Goal: Task Accomplishment & Management: Use online tool/utility

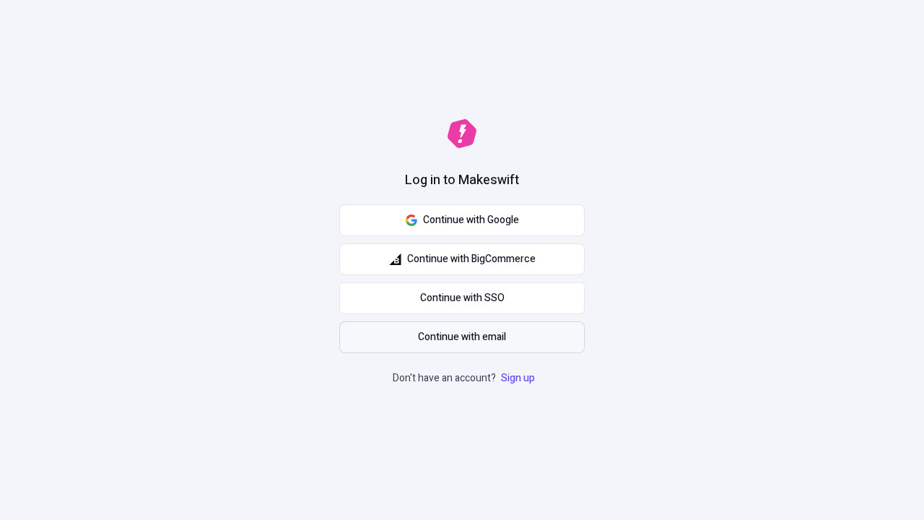
click at [462, 337] on span "Continue with email" at bounding box center [462, 337] width 88 height 16
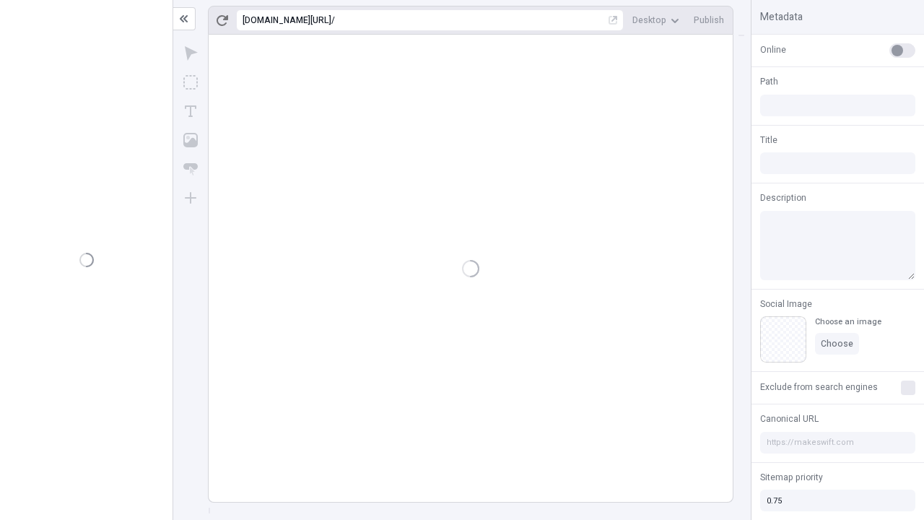
type input "/deep-link-acidus"
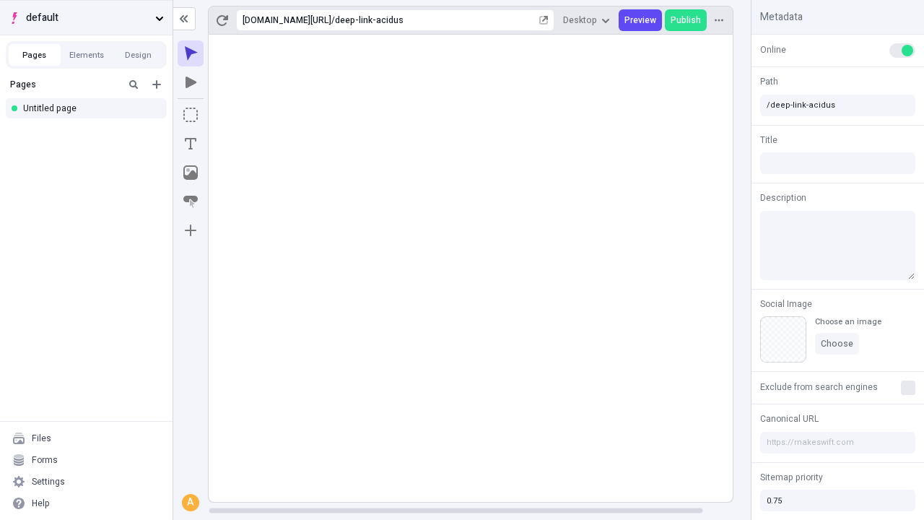
click at [86, 17] on span "default" at bounding box center [87, 18] width 123 height 16
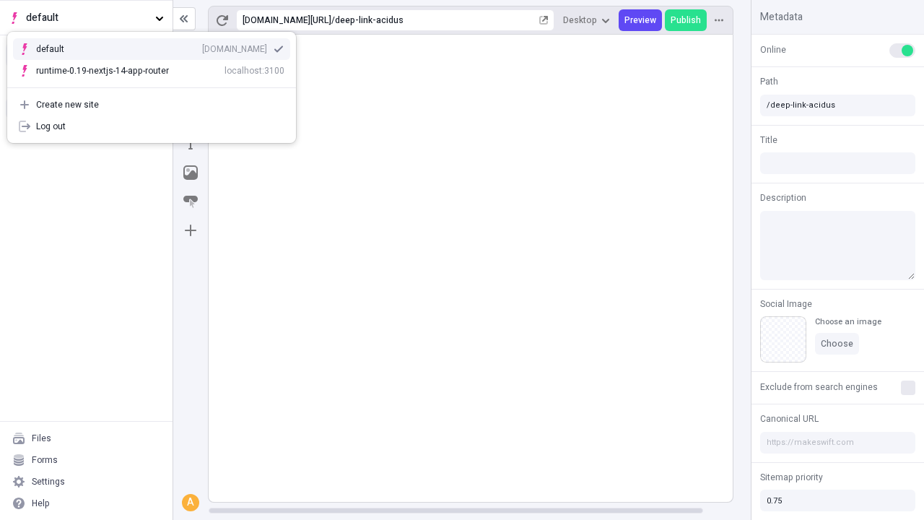
click at [152, 105] on div "Create new site" at bounding box center [160, 105] width 248 height 12
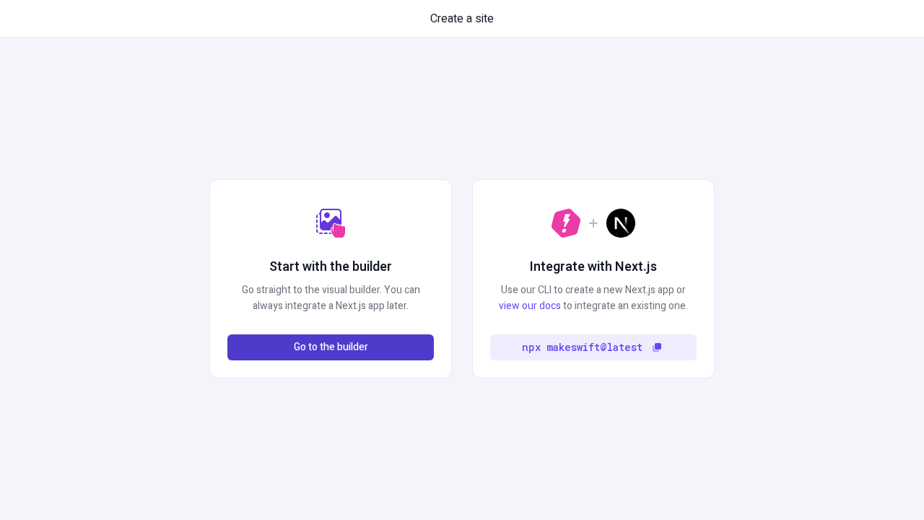
click at [331, 347] on span "Go to the builder" at bounding box center [331, 347] width 74 height 16
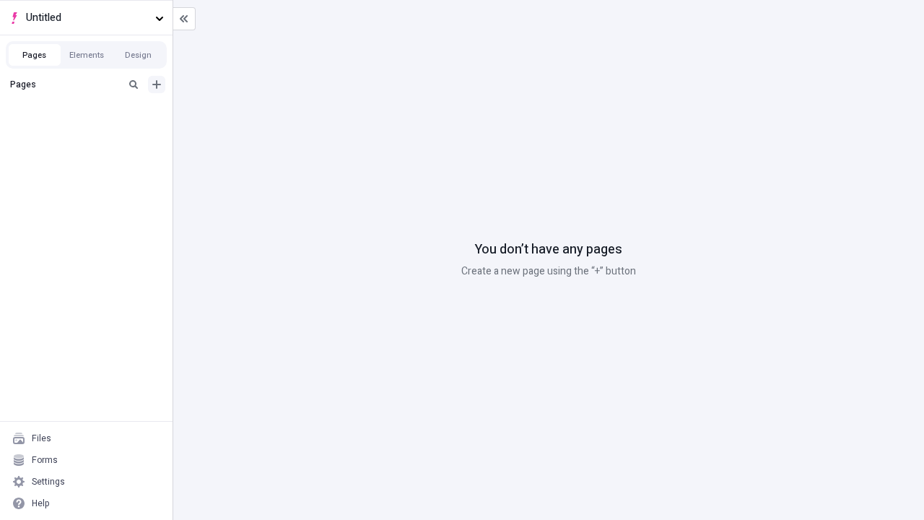
click at [157, 84] on icon "Add new" at bounding box center [156, 84] width 9 height 9
click at [90, 131] on div "Blank page" at bounding box center [90, 132] width 139 height 22
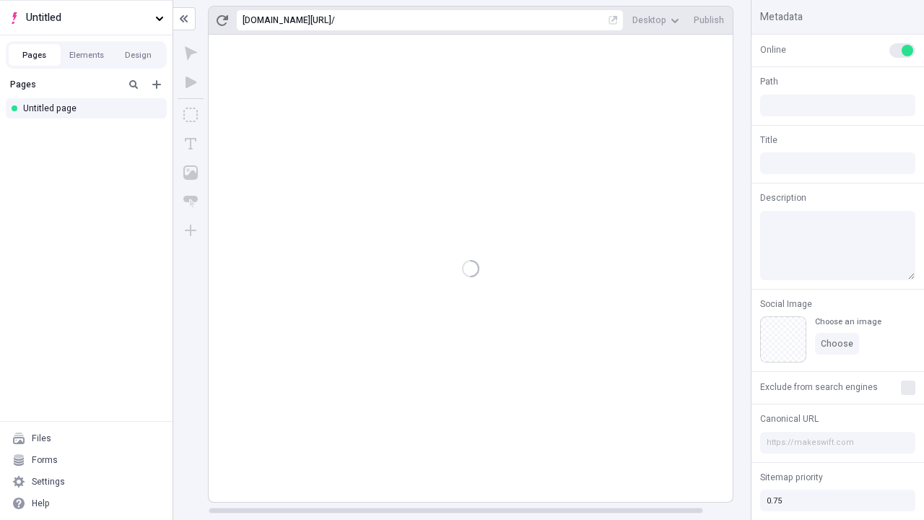
type input "/page"
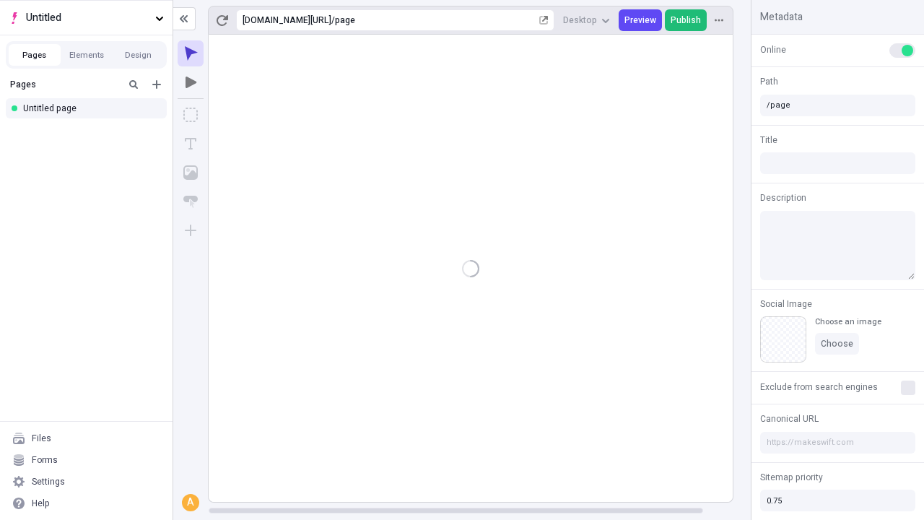
click at [687, 20] on span "Publish" at bounding box center [686, 20] width 30 height 12
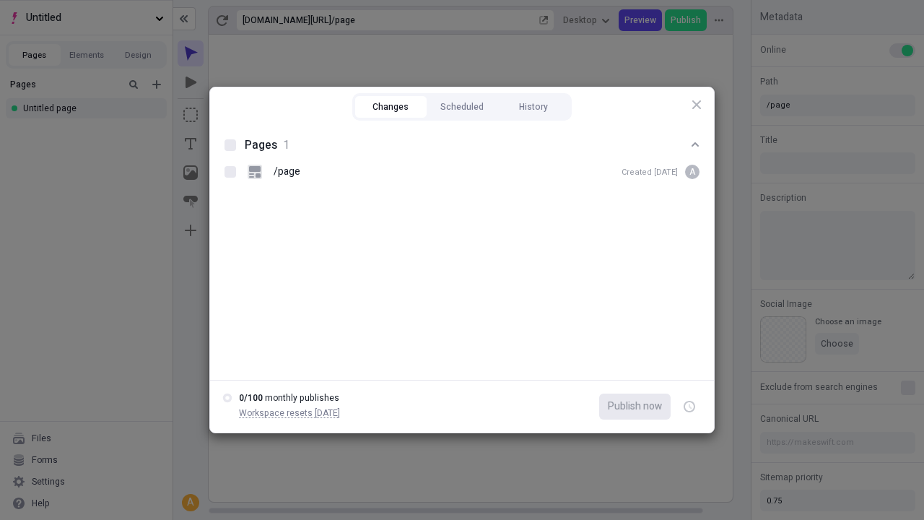
click at [391, 107] on button "Changes" at bounding box center [390, 107] width 71 height 22
click at [230, 145] on div at bounding box center [231, 145] width 12 height 12
checkbox input "true"
click at [690, 407] on icon "button" at bounding box center [691, 406] width 4 height 5
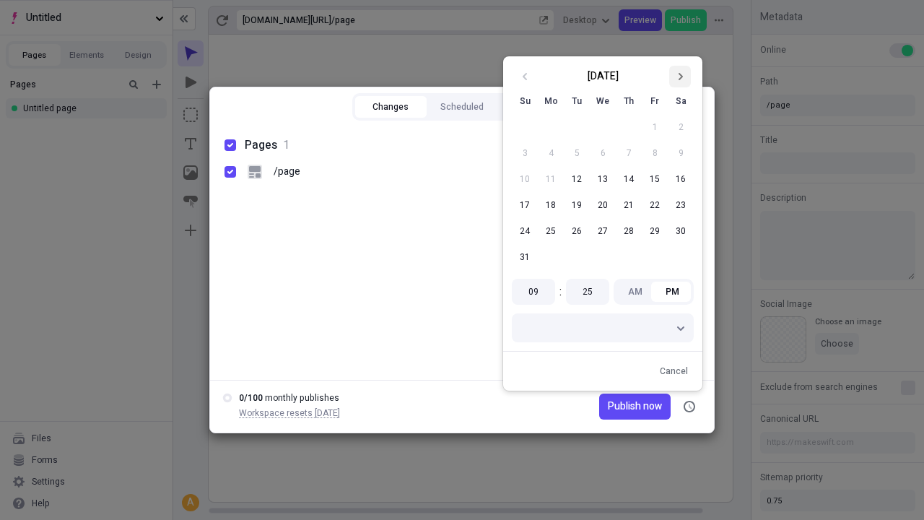
click at [680, 77] on icon "Go to next month" at bounding box center [680, 76] width 9 height 9
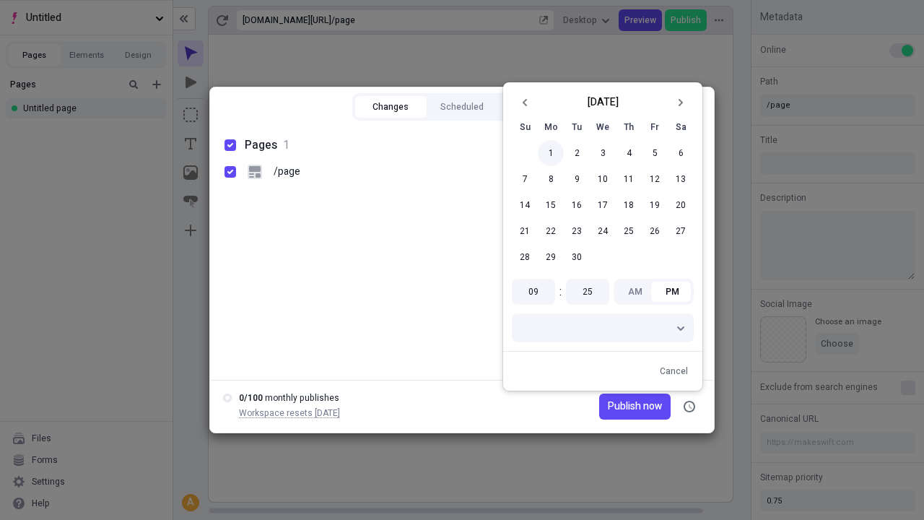
click at [551, 153] on button "1" at bounding box center [551, 153] width 26 height 26
click at [615, 407] on span "Publish now" at bounding box center [635, 407] width 54 height 16
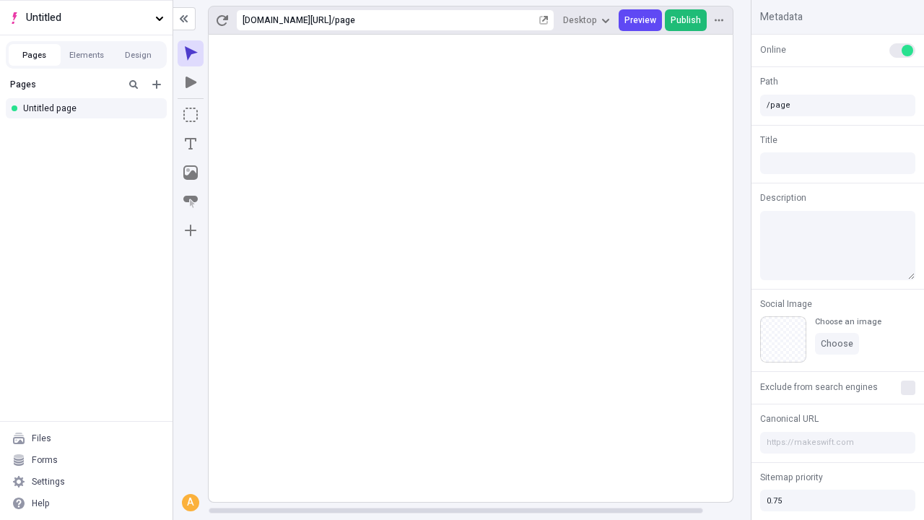
click at [687, 20] on span "Publish" at bounding box center [686, 20] width 30 height 12
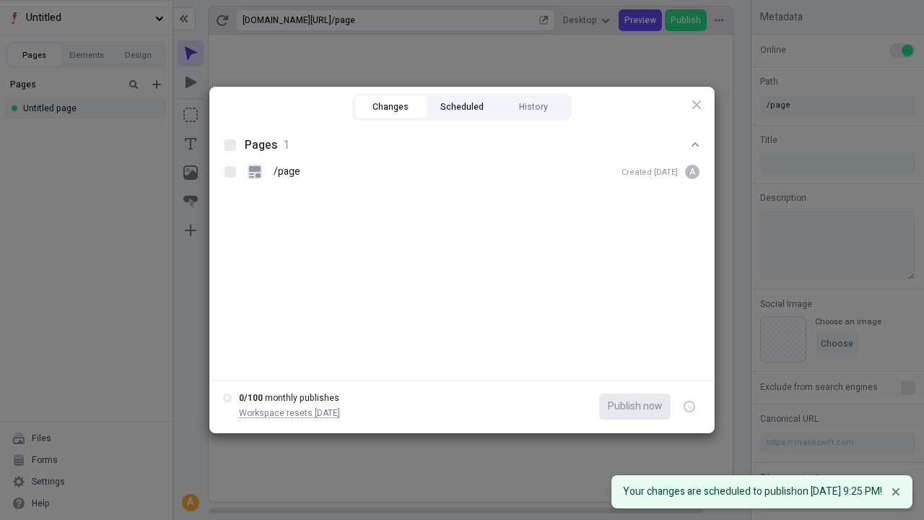
click at [462, 107] on button "Scheduled" at bounding box center [462, 107] width 71 height 22
